Goal: Information Seeking & Learning: Learn about a topic

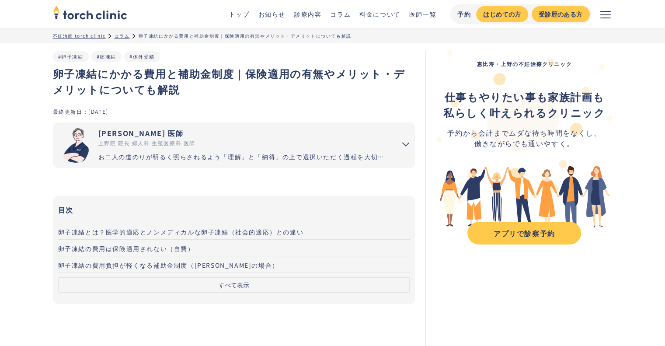
click at [309, 15] on link "診療内容" at bounding box center [307, 14] width 27 height 9
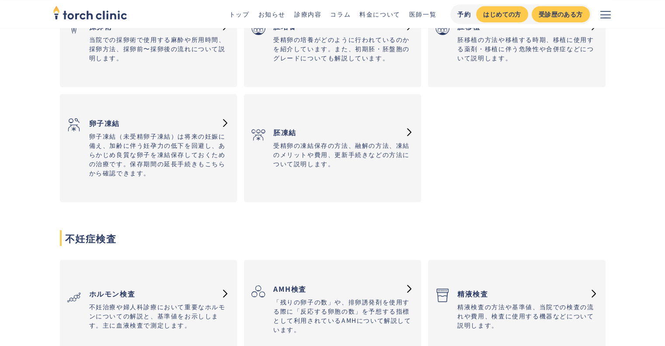
scroll to position [787, 0]
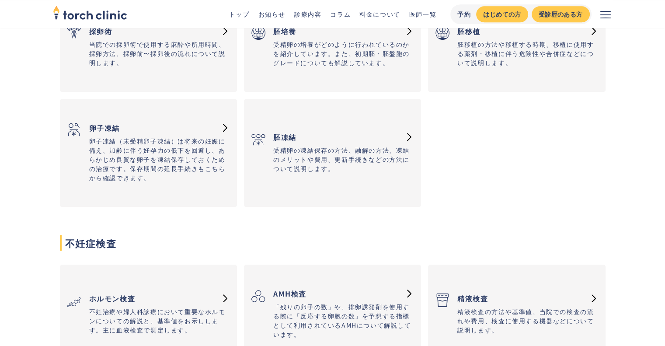
click at [132, 126] on h3 "卵子凍結" at bounding box center [152, 127] width 127 height 17
